Goal: Find contact information: Find contact information

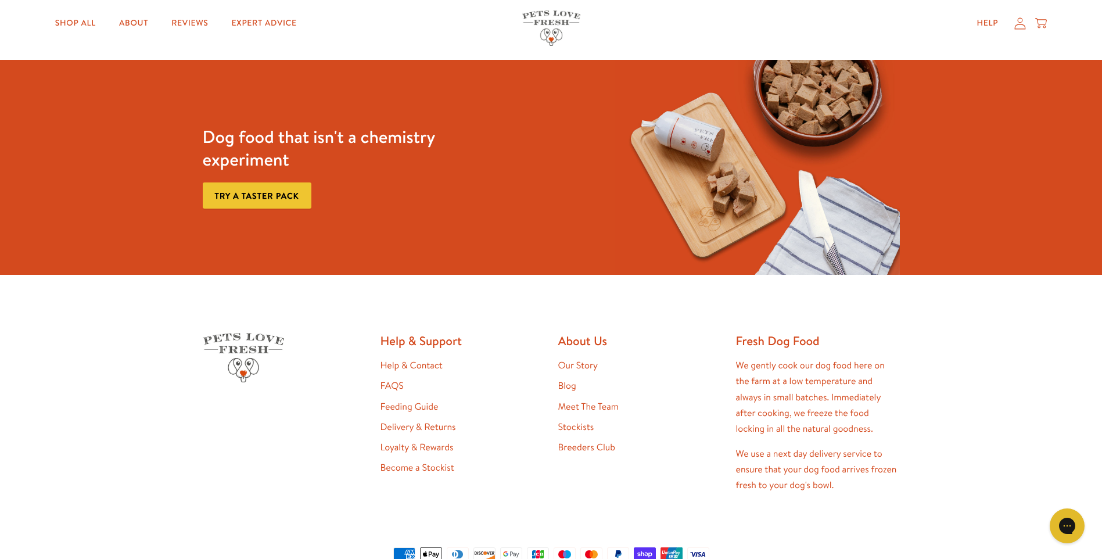
scroll to position [2433, 0]
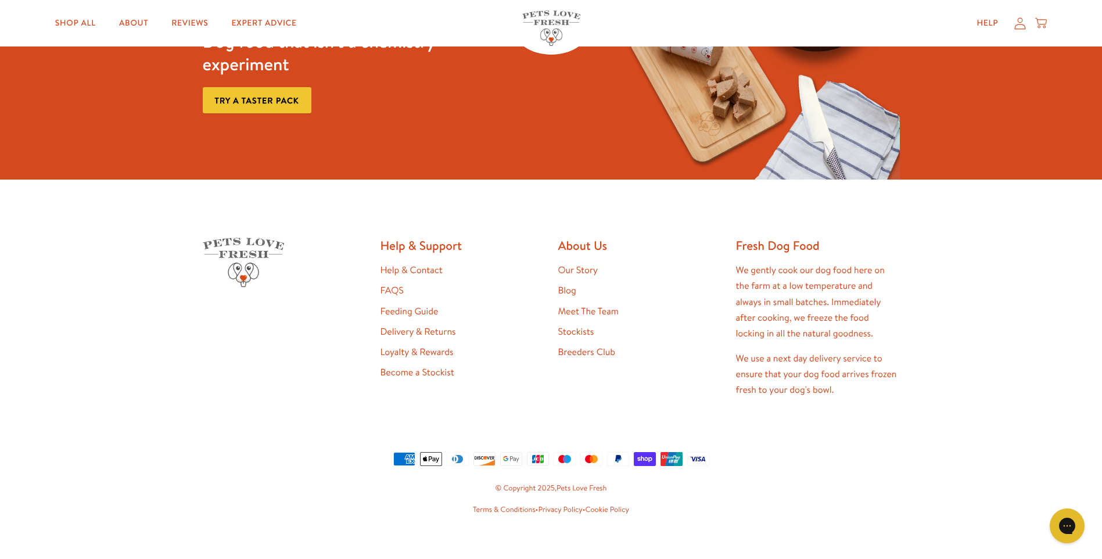
click at [583, 305] on link "Meet The Team" at bounding box center [588, 311] width 60 height 13
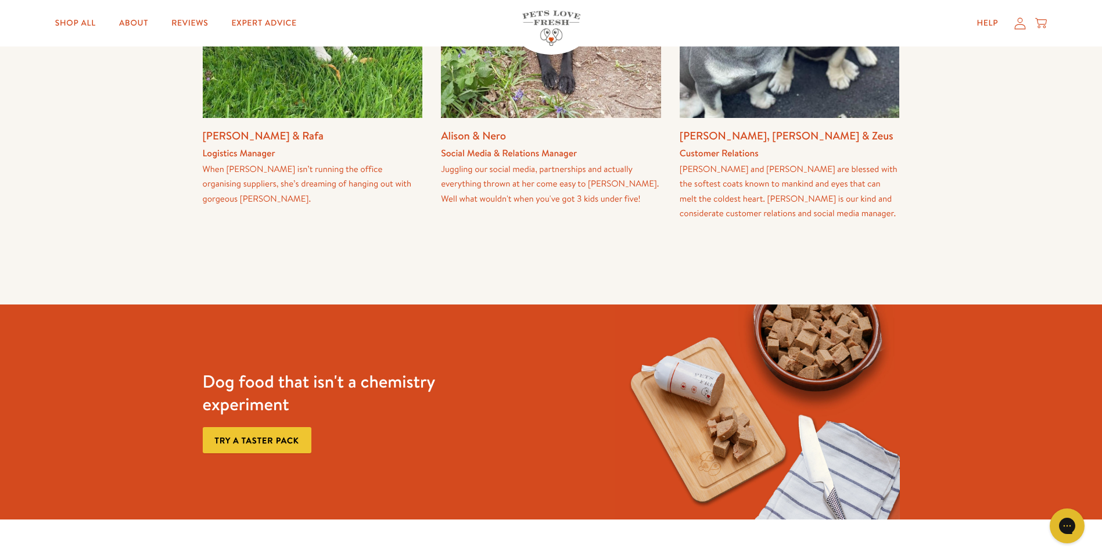
scroll to position [1081, 0]
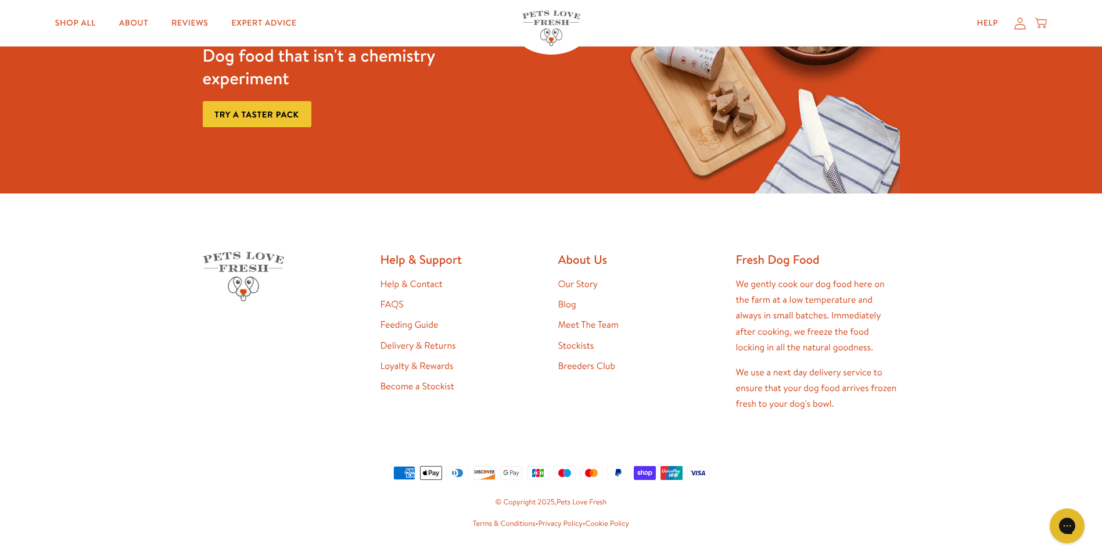
click at [406, 278] on link "Help & Contact" at bounding box center [412, 284] width 62 height 13
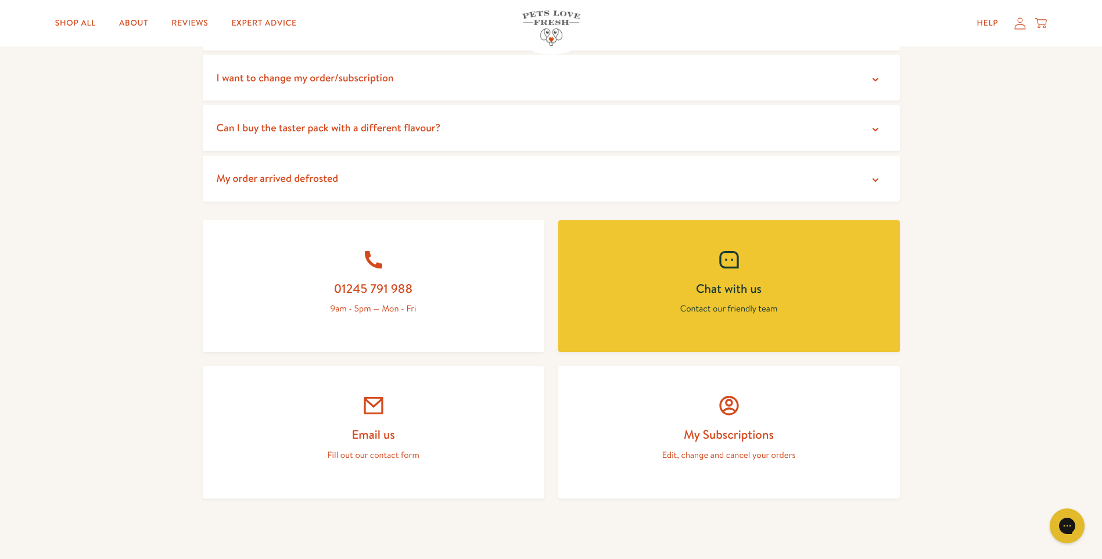
scroll to position [523, 0]
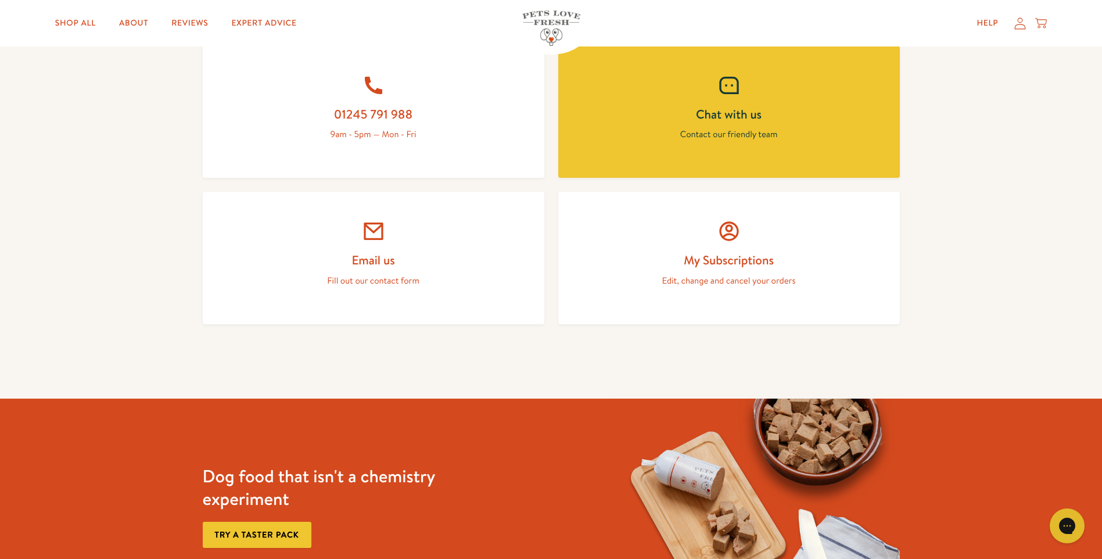
click at [386, 254] on h2 "Email us" at bounding box center [374, 260] width 286 height 16
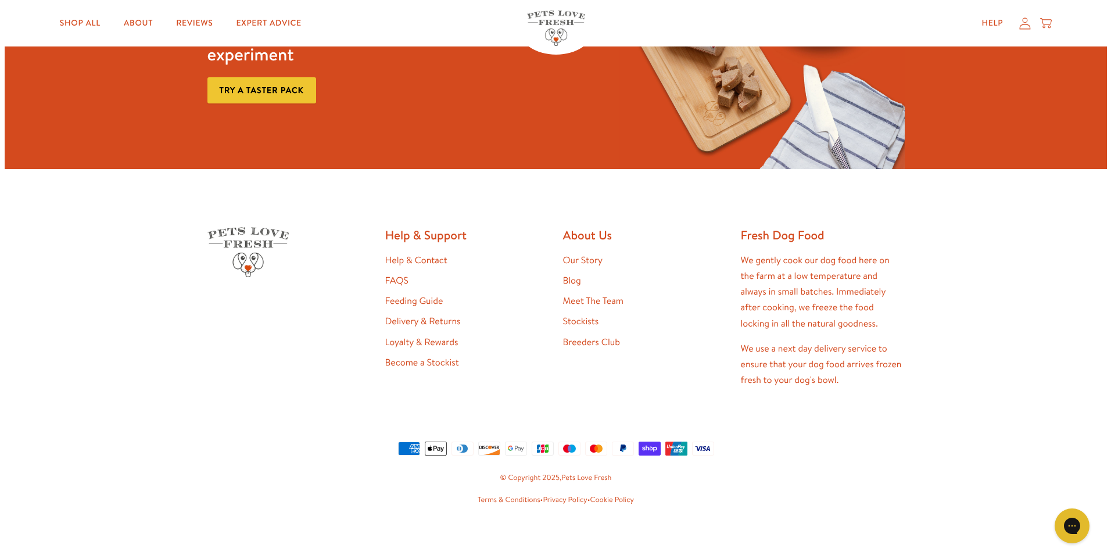
scroll to position [645, 0]
